Goal: Find specific page/section

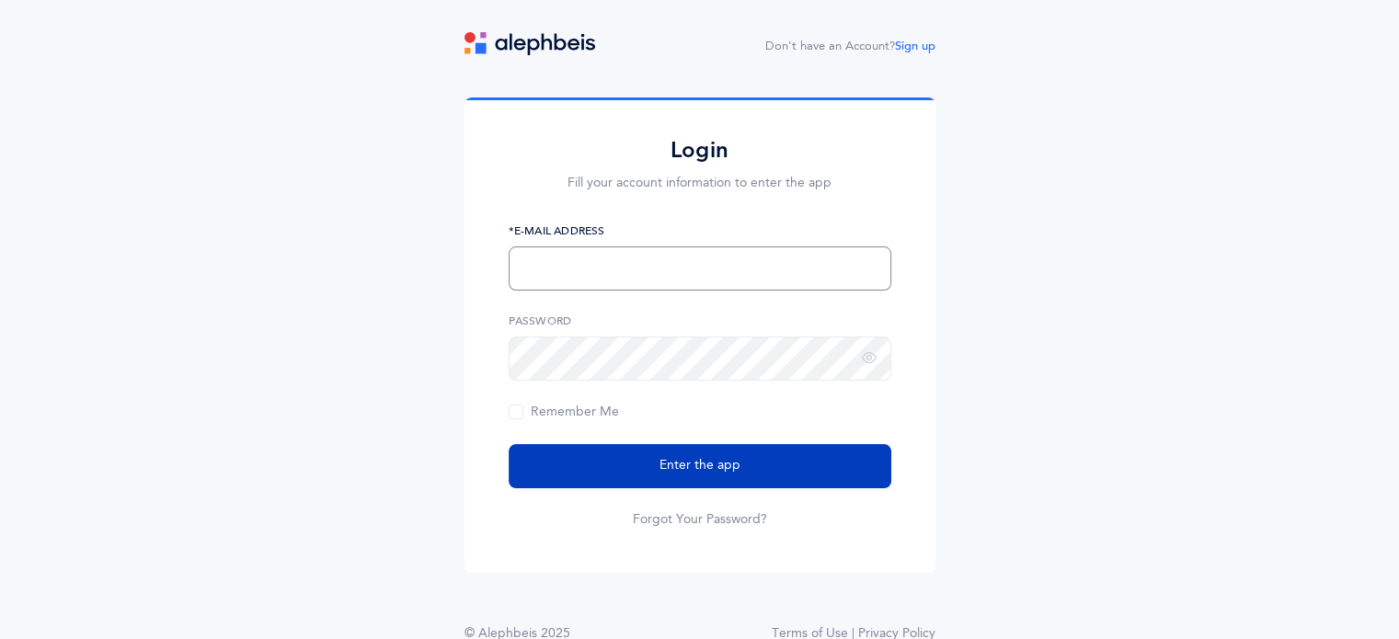
type input "[EMAIL_ADDRESS][PERSON_NAME][DOMAIN_NAME]"
click at [737, 461] on span "Enter the app" at bounding box center [700, 465] width 81 height 19
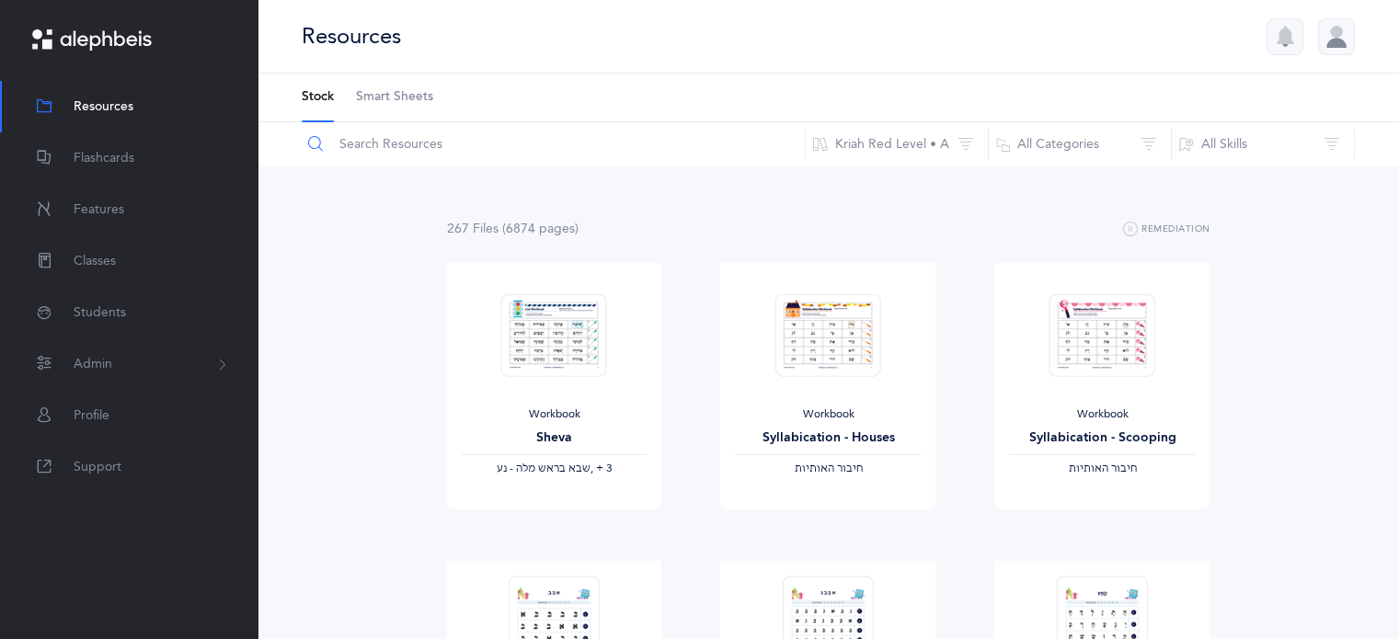
click at [419, 137] on input "text" at bounding box center [553, 144] width 505 height 44
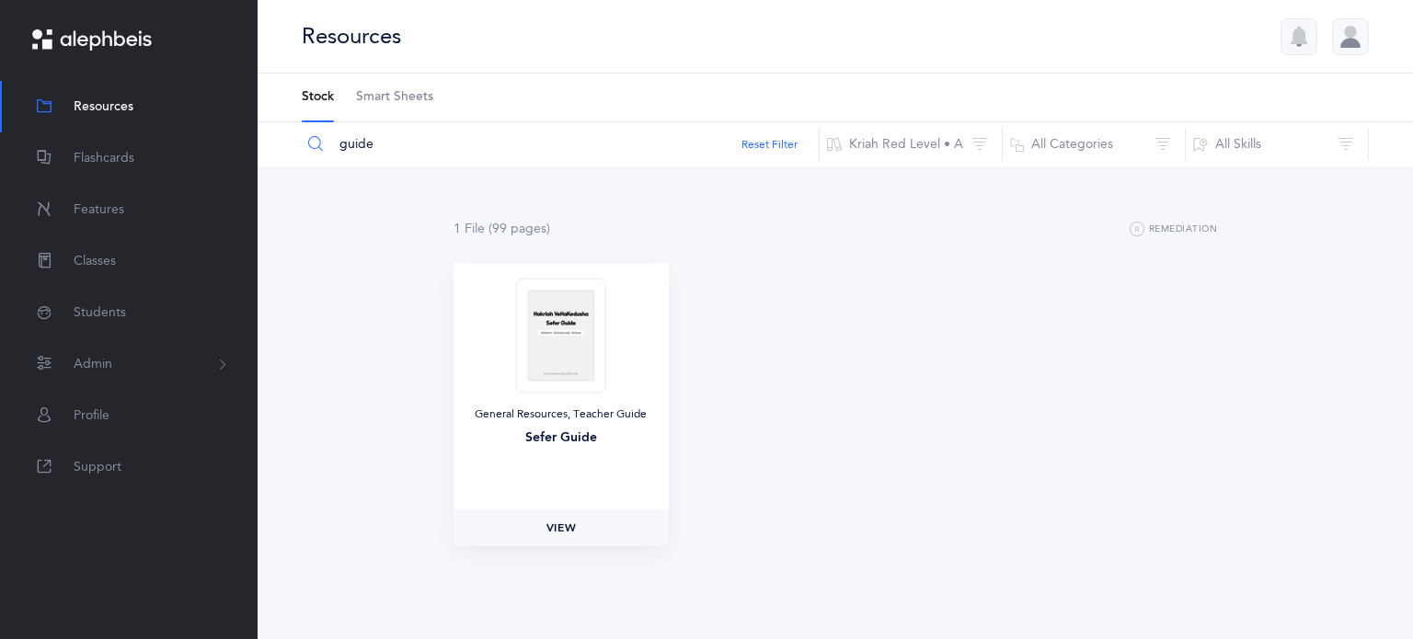
click at [556, 527] on span "View" at bounding box center [560, 528] width 29 height 17
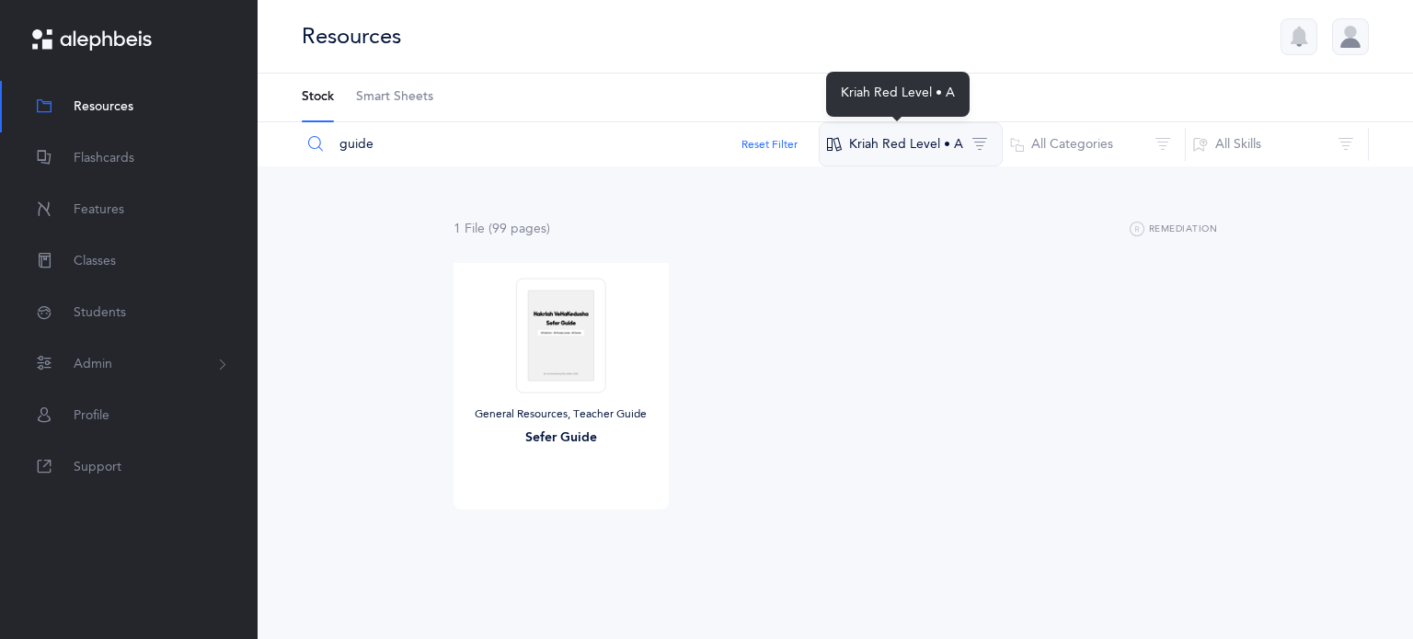
click at [975, 141] on button "Kriah Red Level • A" at bounding box center [911, 144] width 184 height 44
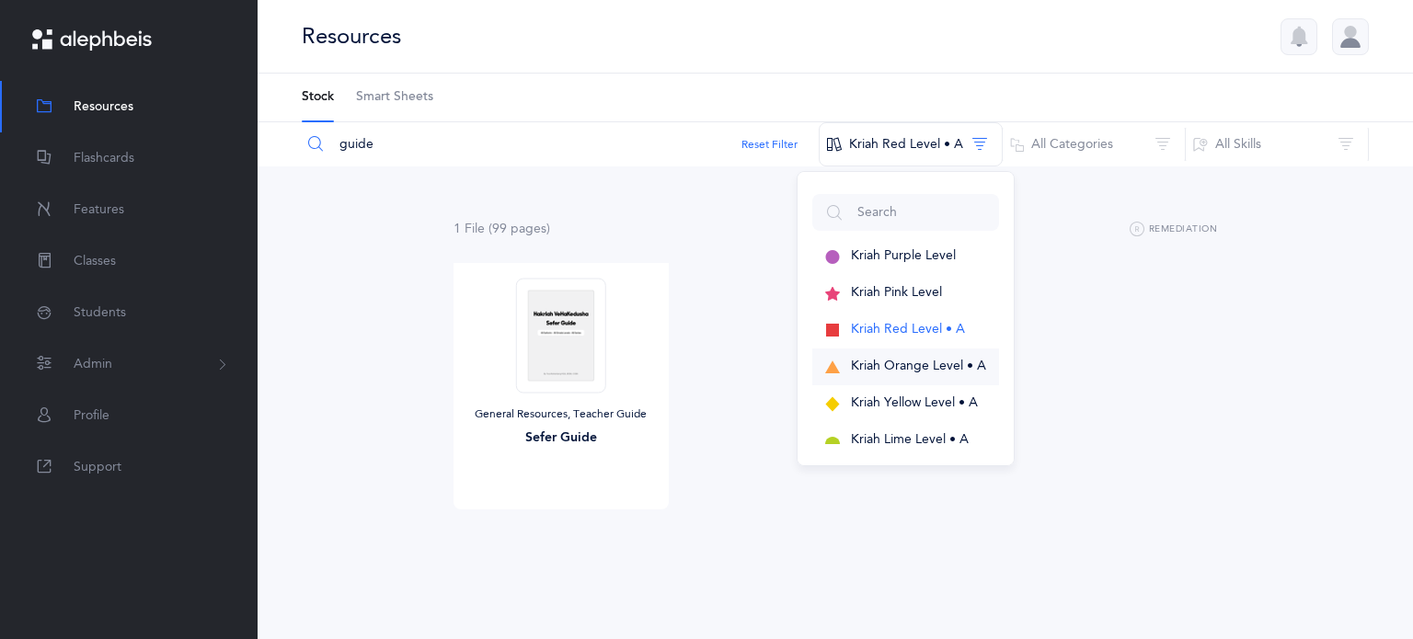
click at [921, 368] on span "Kriah Orange Level • A" at bounding box center [918, 366] width 135 height 15
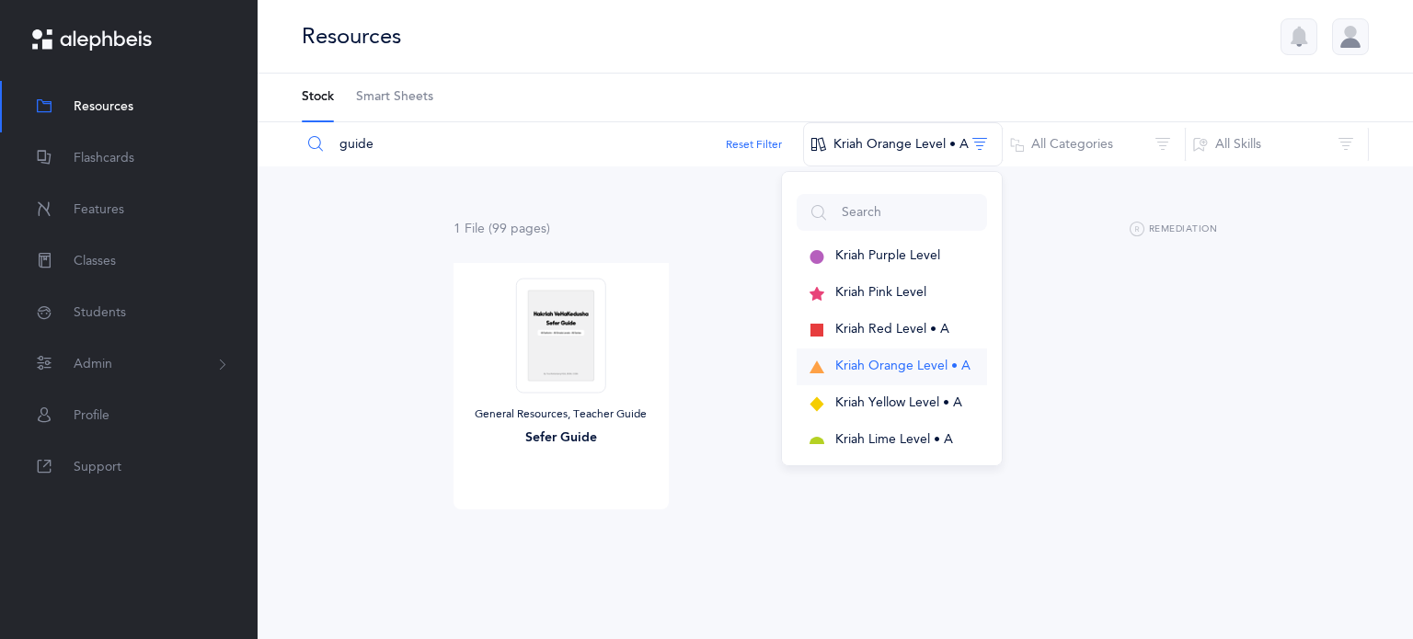
click at [918, 363] on span "Kriah Orange Level • A" at bounding box center [902, 366] width 135 height 15
click at [426, 147] on input "guide" at bounding box center [552, 144] width 503 height 44
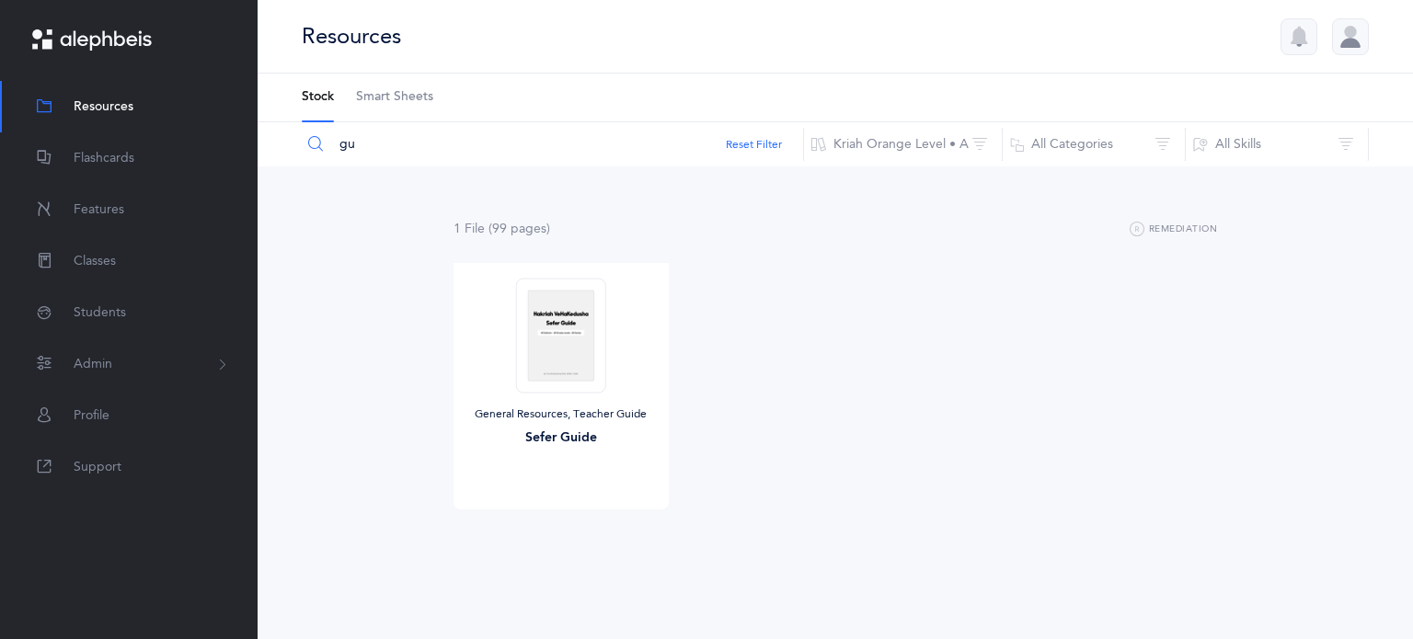
type input "g"
